Goal: Find contact information: Find contact information

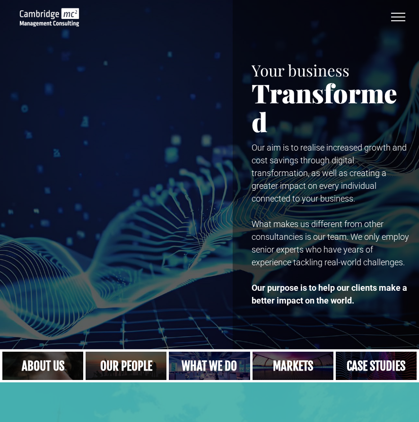
click at [396, 13] on span "menu" at bounding box center [398, 13] width 14 height 1
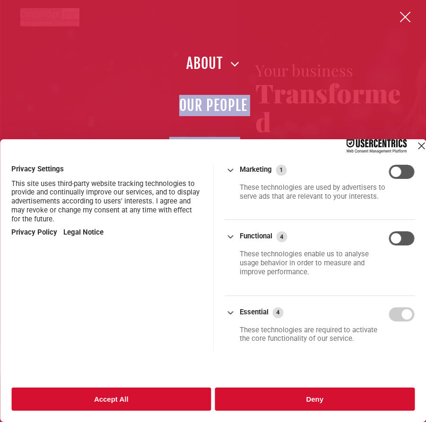
drag, startPoint x: 403, startPoint y: 9, endPoint x: 404, endPoint y: 16, distance: 7.6
click at [404, 16] on span "menu" at bounding box center [405, 17] width 11 height 11
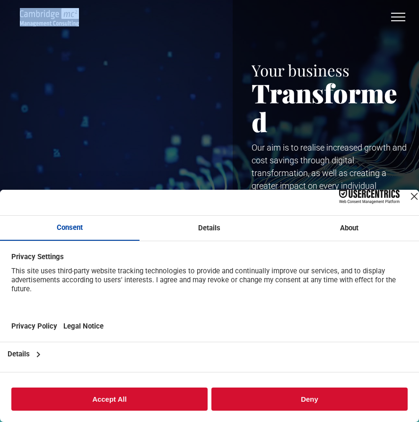
click at [403, 17] on button "menu" at bounding box center [398, 17] width 25 height 25
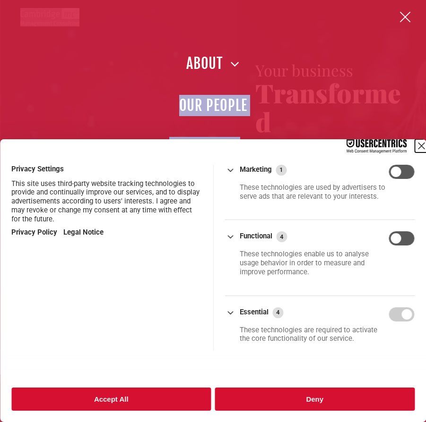
click at [414, 146] on div "Close Layer" at bounding box center [420, 145] width 13 height 13
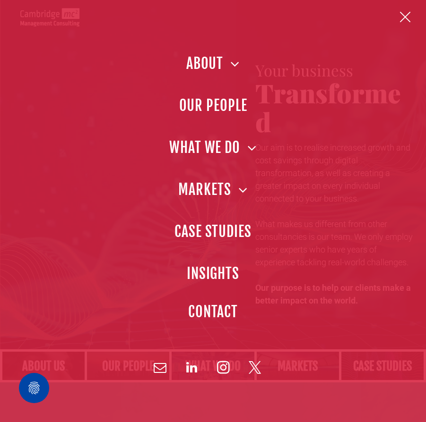
click at [207, 306] on span "CONTACT" at bounding box center [213, 311] width 50 height 21
